Goal: Navigation & Orientation: Find specific page/section

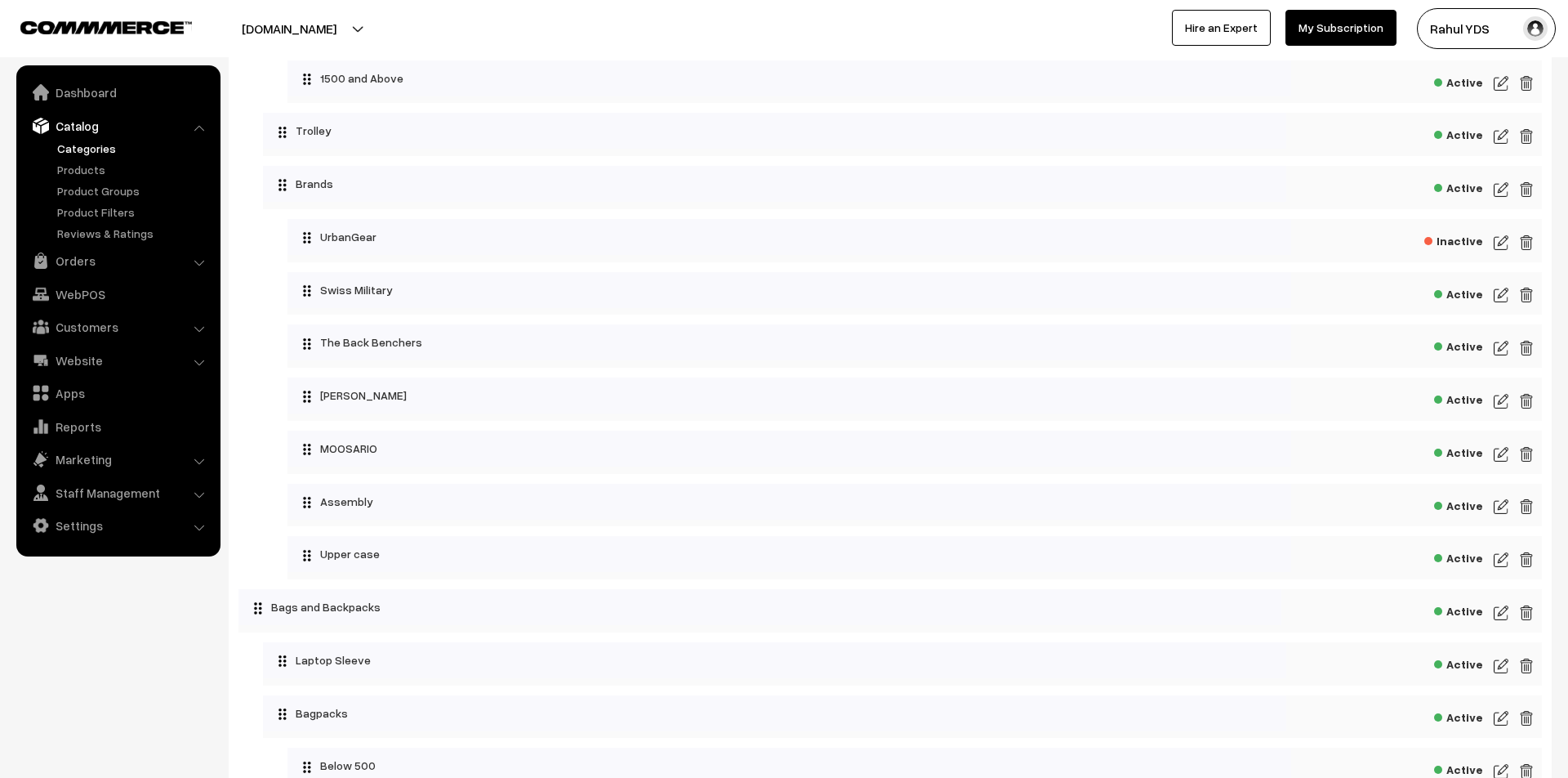
scroll to position [3974, 0]
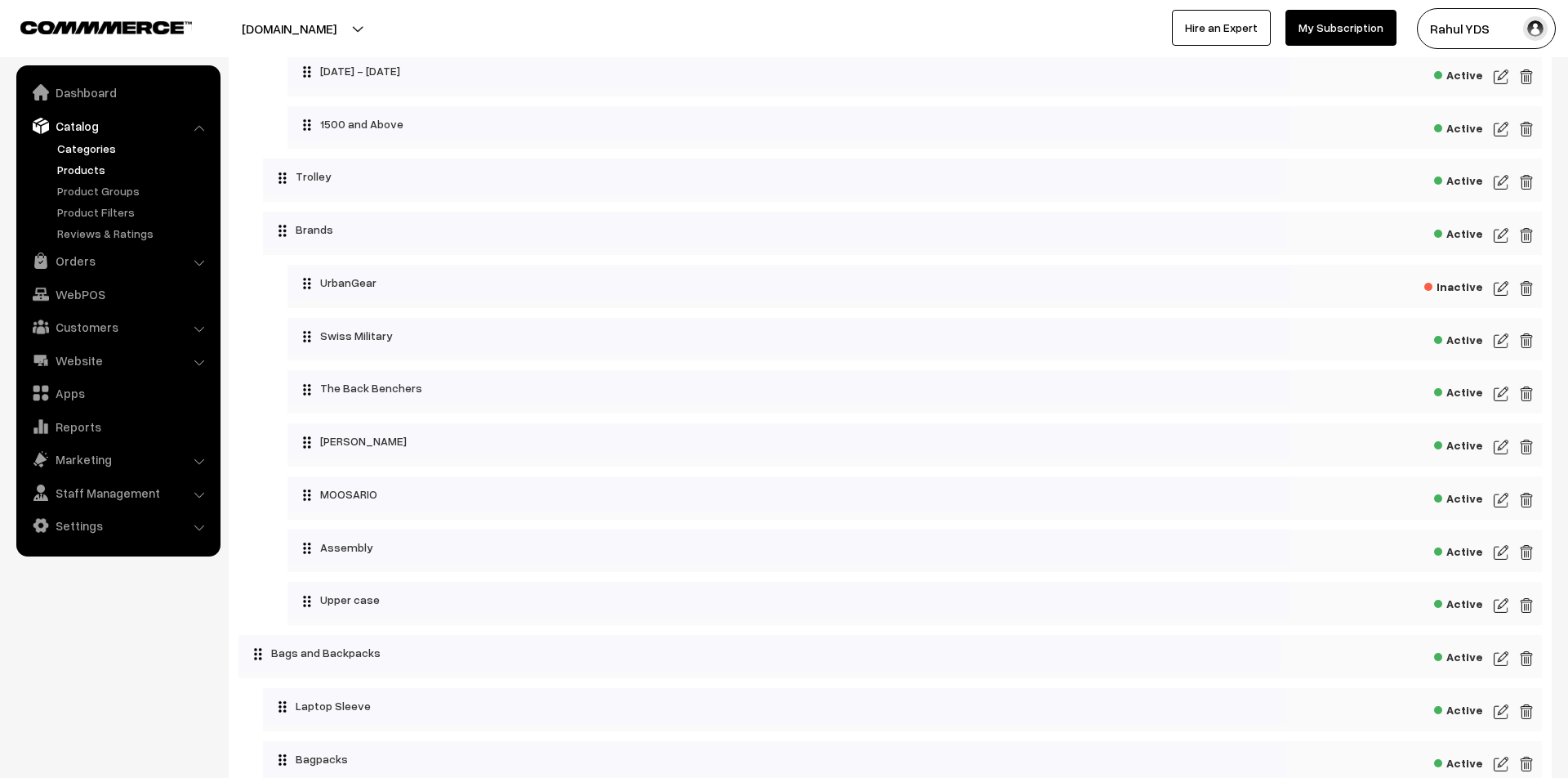
click at [78, 165] on link "Products" at bounding box center [134, 169] width 162 height 17
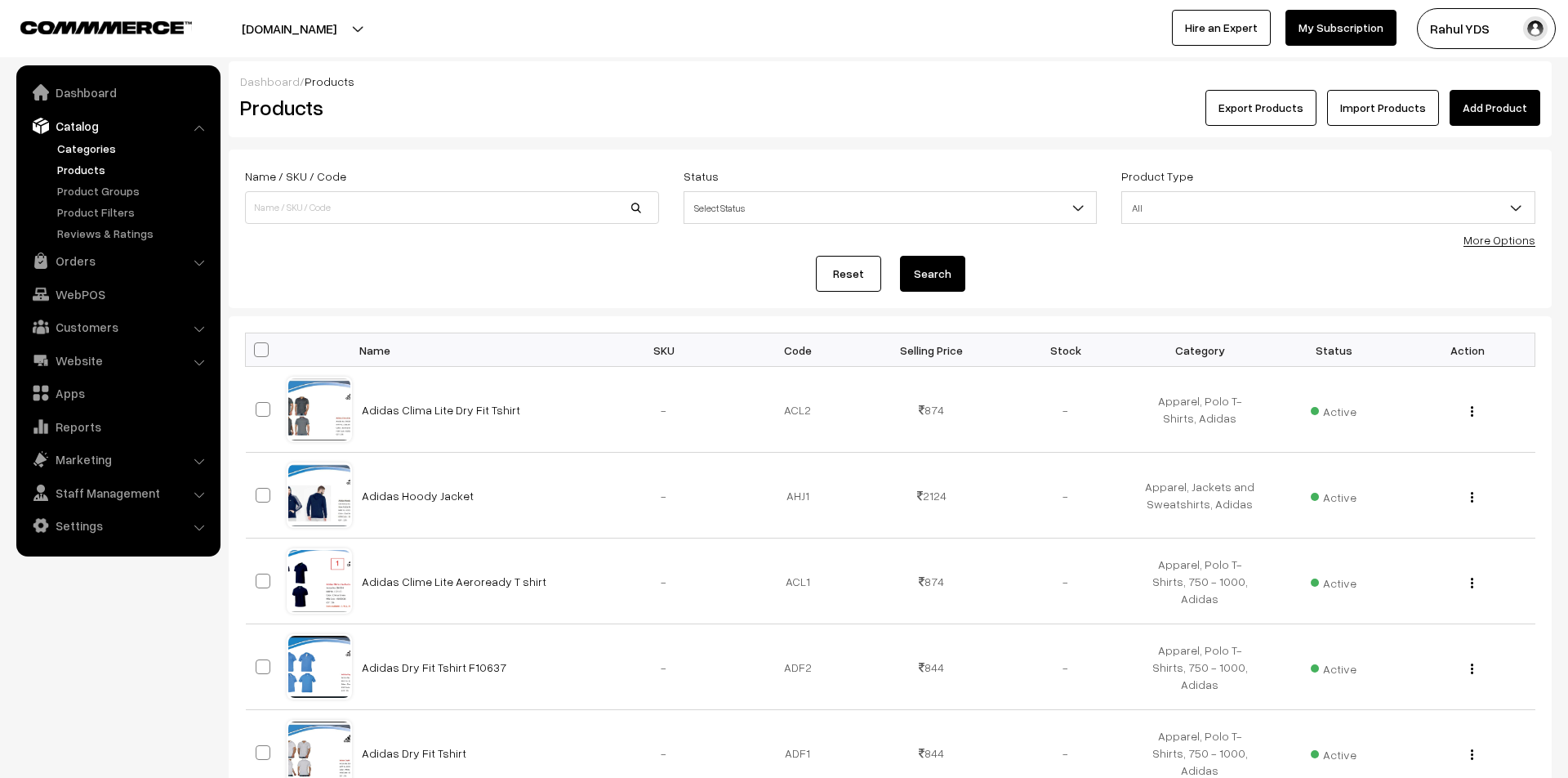
click at [90, 150] on link "Categories" at bounding box center [134, 148] width 162 height 17
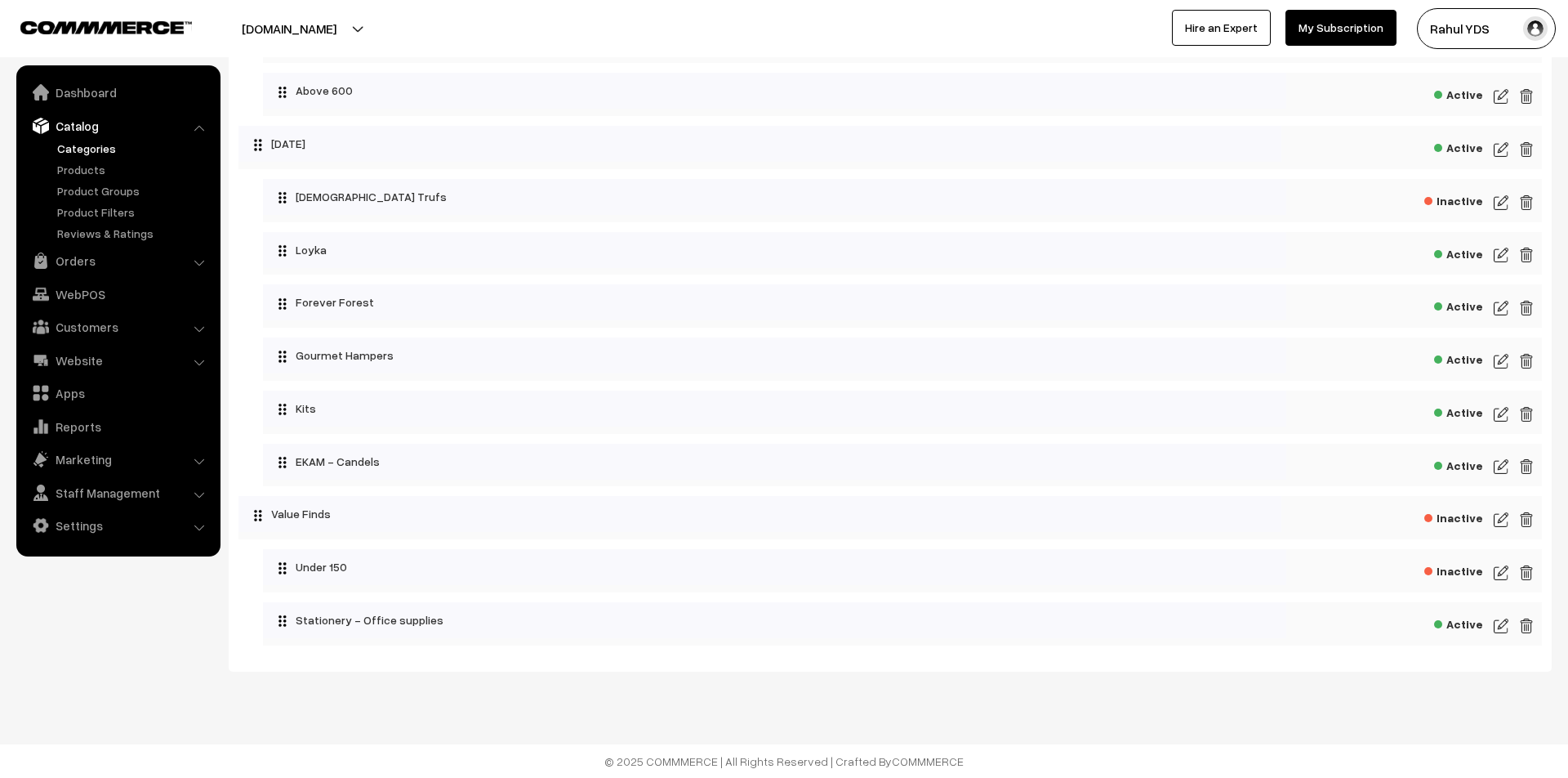
scroll to position [7915, 0]
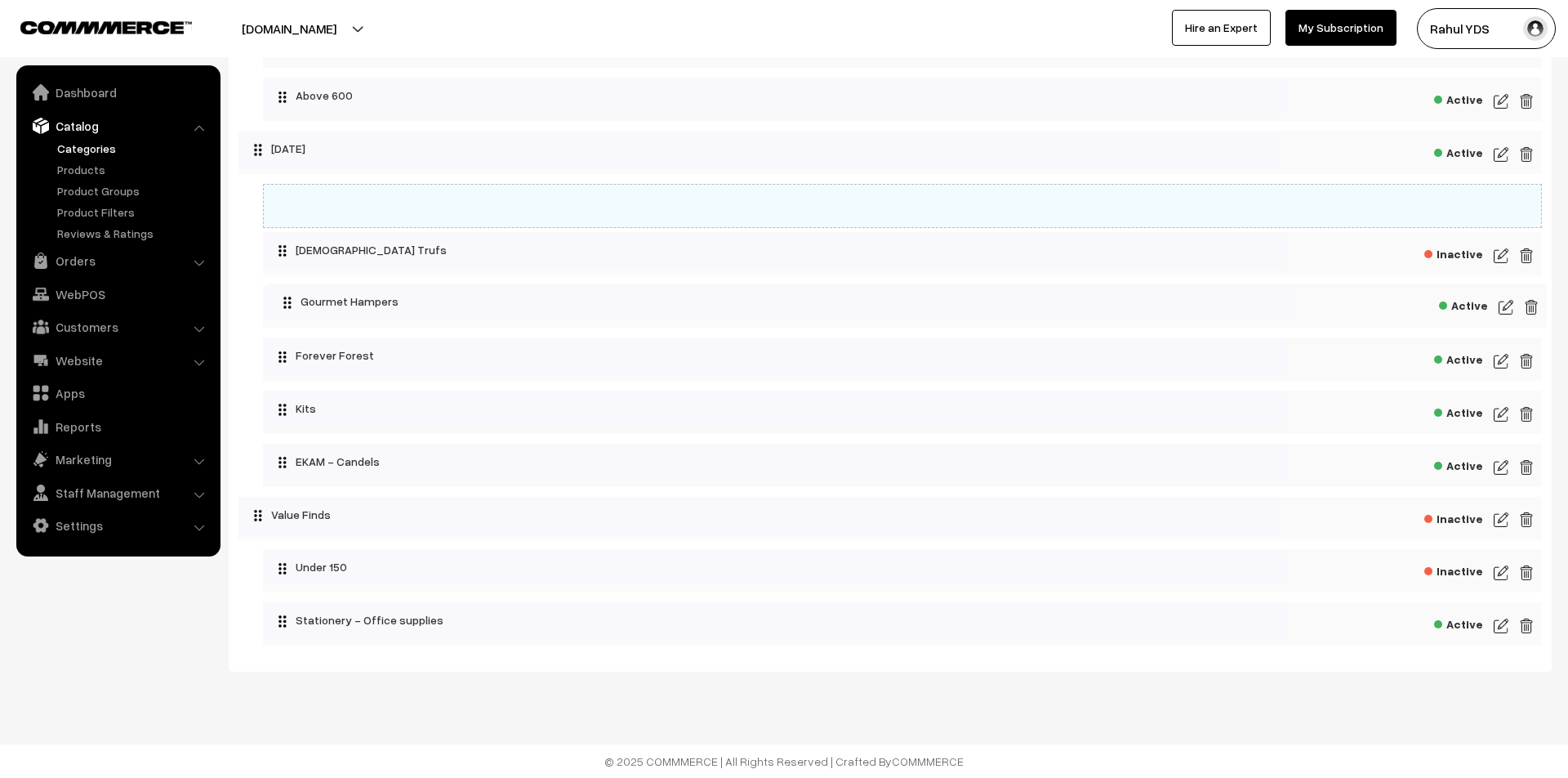
drag, startPoint x: 351, startPoint y: 445, endPoint x: 364, endPoint y: 326, distance: 119.7
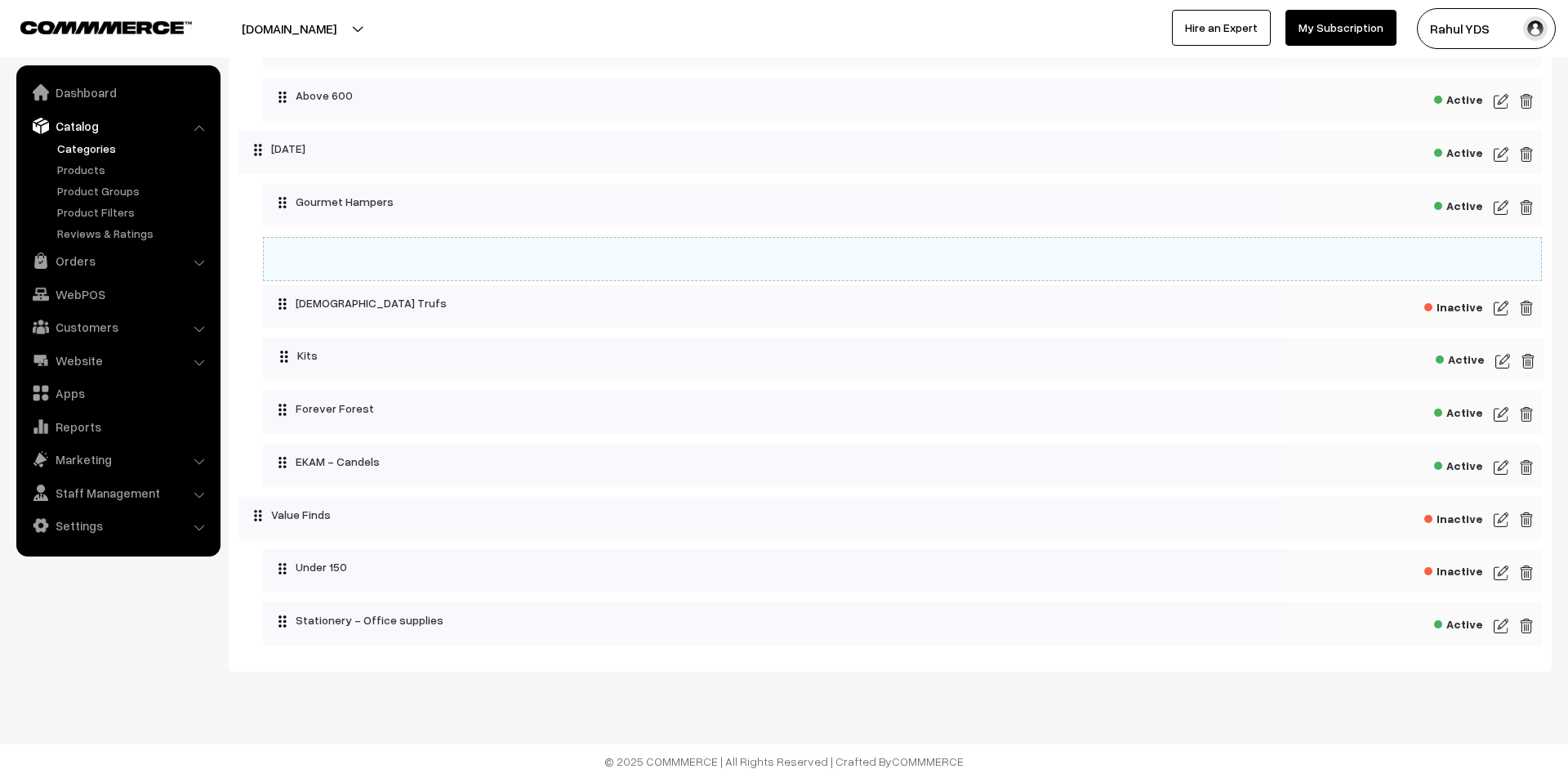
drag, startPoint x: 369, startPoint y: 491, endPoint x: 371, endPoint y: 307, distance: 184.0
